Goal: Task Accomplishment & Management: Complete application form

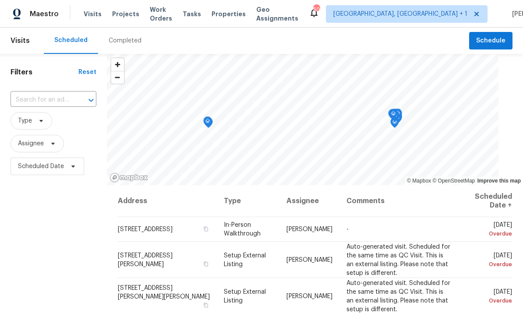
click at [60, 102] on input "text" at bounding box center [41, 100] width 61 height 14
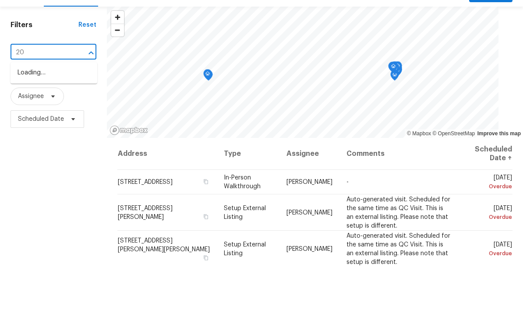
type input "20"
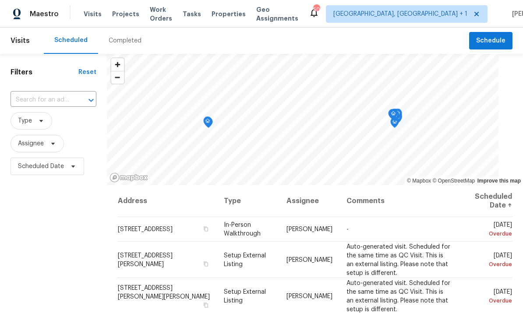
click at [59, 93] on input "text" at bounding box center [41, 100] width 61 height 14
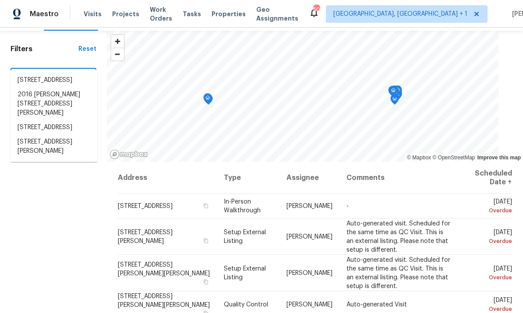
scroll to position [41, 0]
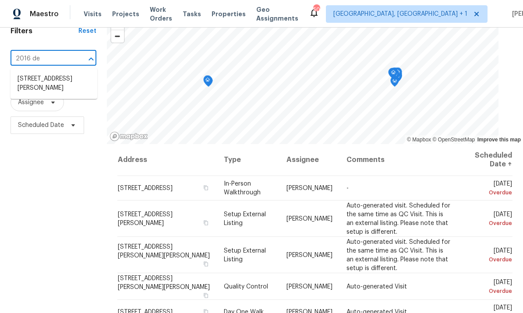
type input "2016 del"
click at [65, 72] on li "[STREET_ADDRESS][PERSON_NAME]" at bounding box center [54, 84] width 87 height 24
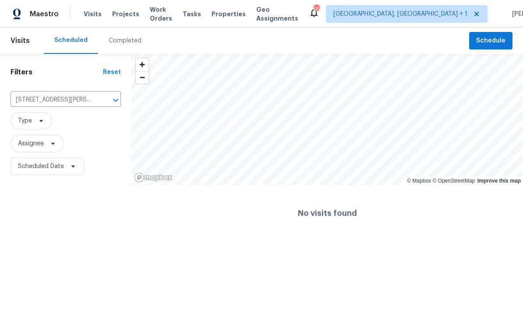
click at [126, 42] on div "Completed" at bounding box center [125, 40] width 33 height 9
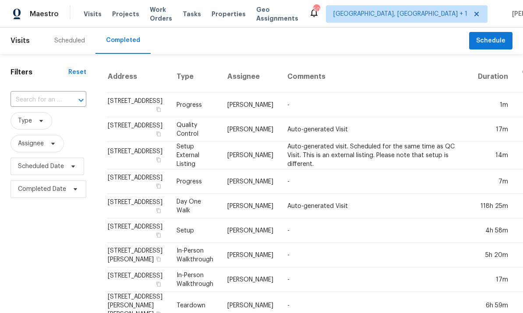
click at [47, 96] on input "text" at bounding box center [36, 100] width 51 height 14
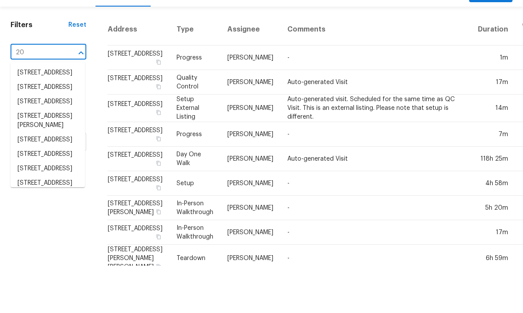
paste input "6"
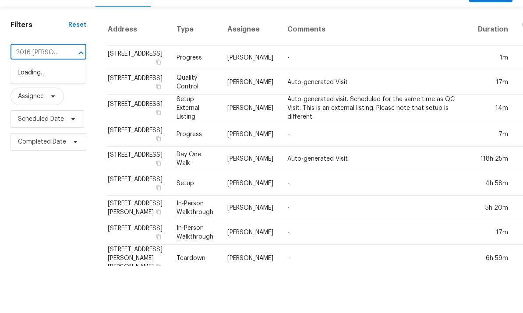
type input "2016 [PERSON_NAME]"
click at [54, 113] on li "[STREET_ADDRESS][PERSON_NAME]" at bounding box center [48, 125] width 75 height 24
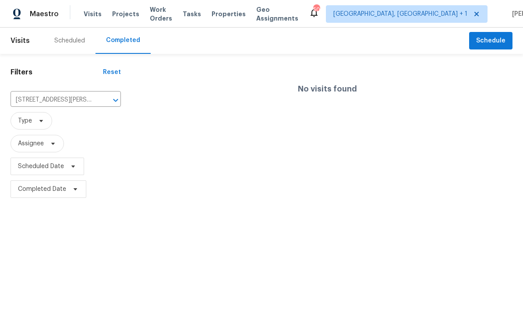
click at [68, 43] on div "Scheduled" at bounding box center [69, 40] width 31 height 9
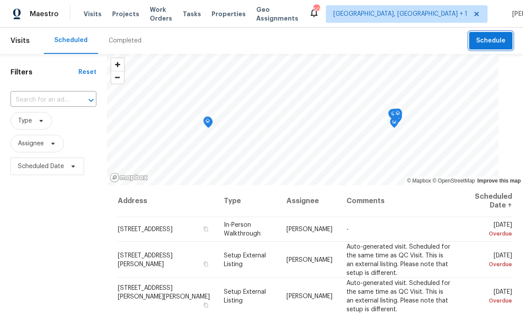
click at [488, 35] on button "Schedule" at bounding box center [491, 41] width 43 height 18
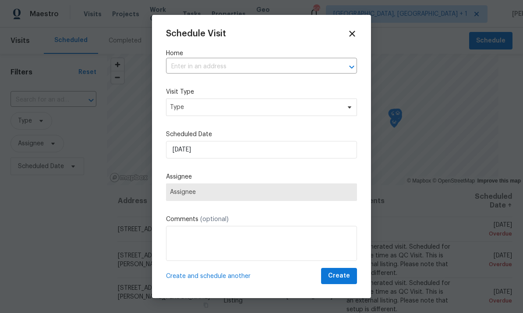
click at [208, 65] on input "text" at bounding box center [249, 67] width 167 height 14
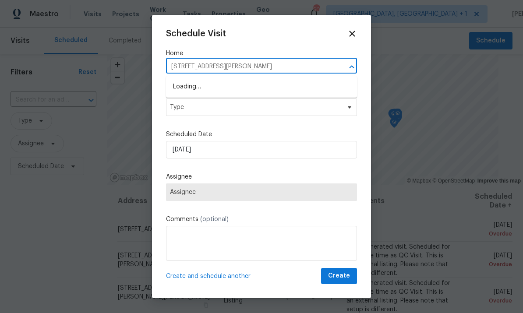
type input "[STREET_ADDRESS][PERSON_NAME]"
click at [340, 102] on span "Type" at bounding box center [261, 108] width 191 height 18
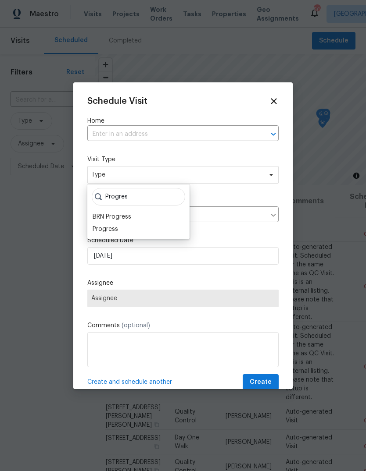
type input "Progres"
click at [114, 229] on div "Progress" at bounding box center [105, 229] width 25 height 9
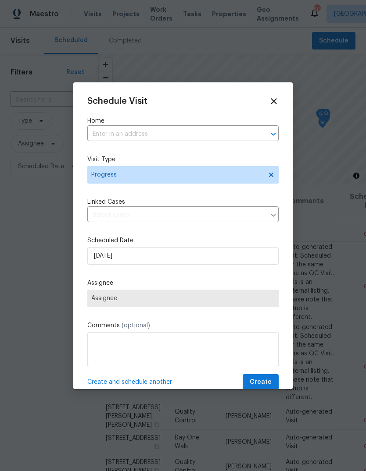
click at [147, 131] on input "text" at bounding box center [170, 135] width 167 height 14
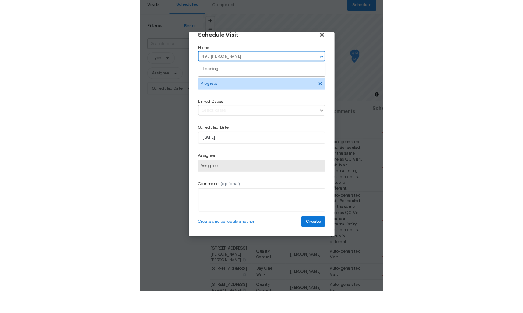
scroll to position [33, 0]
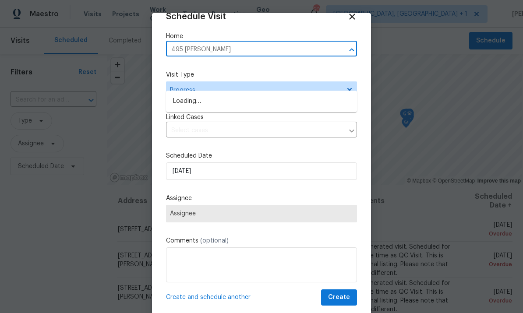
click at [210, 50] on input "495 [PERSON_NAME]" at bounding box center [249, 50] width 167 height 14
type input "4"
type input "495 [PERSON_NAME]"
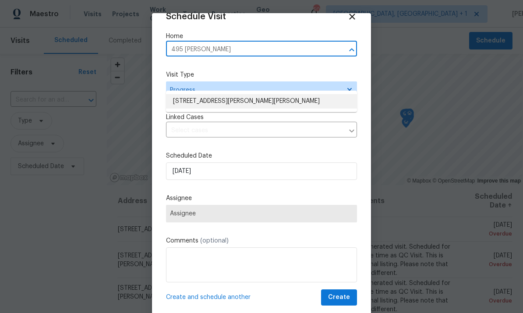
click at [260, 94] on li "[STREET_ADDRESS][PERSON_NAME][PERSON_NAME]" at bounding box center [261, 101] width 191 height 14
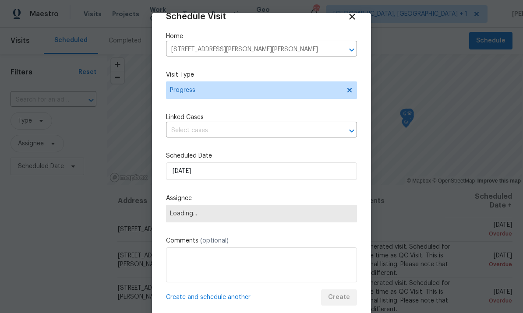
scroll to position [0, 0]
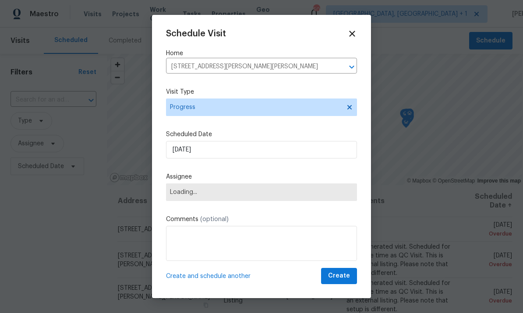
click at [341, 194] on span "Loading..." at bounding box center [261, 192] width 183 height 7
click at [321, 192] on span "Loading..." at bounding box center [261, 192] width 183 height 7
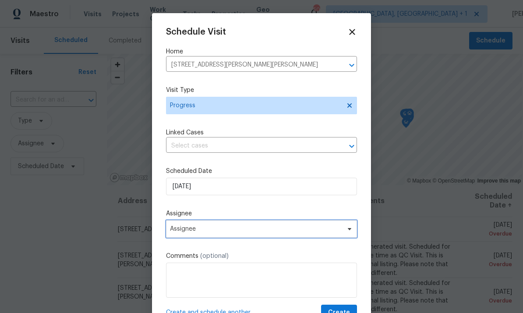
click at [345, 232] on span at bounding box center [349, 229] width 10 height 7
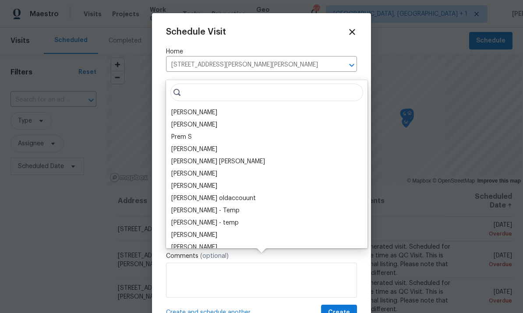
click at [201, 108] on div "[PERSON_NAME]" at bounding box center [194, 112] width 46 height 9
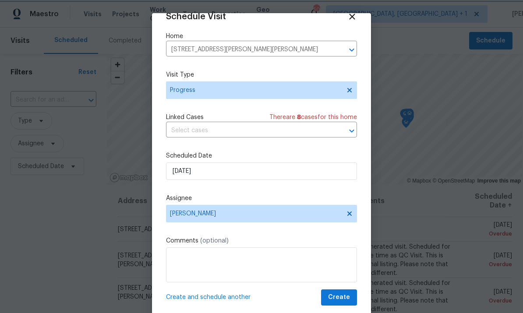
scroll to position [17, 0]
click at [344, 296] on span "Create" at bounding box center [339, 297] width 22 height 11
